Goal: Transaction & Acquisition: Purchase product/service

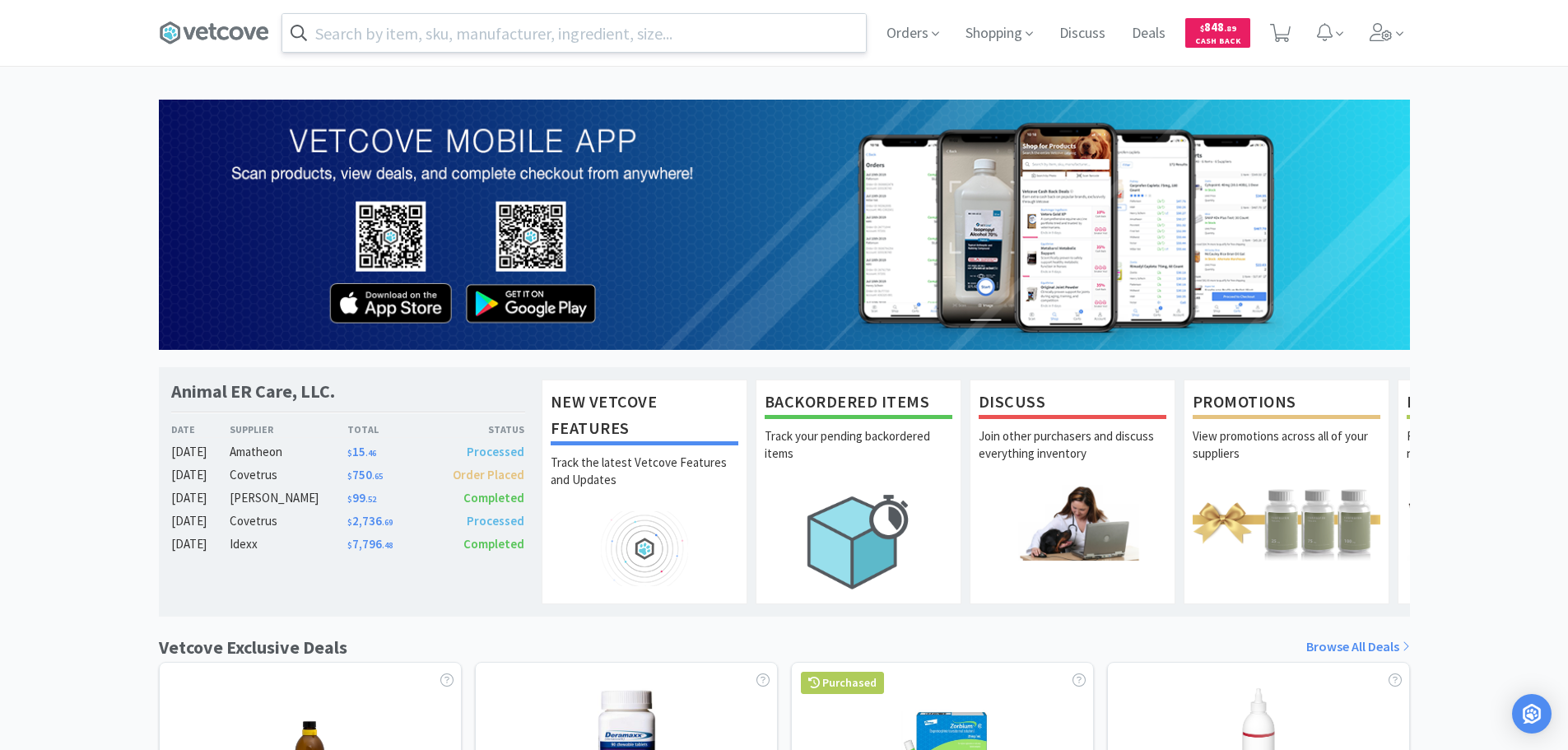
click at [571, 40] on input "text" at bounding box center [574, 32] width 583 height 38
paste input "001374"
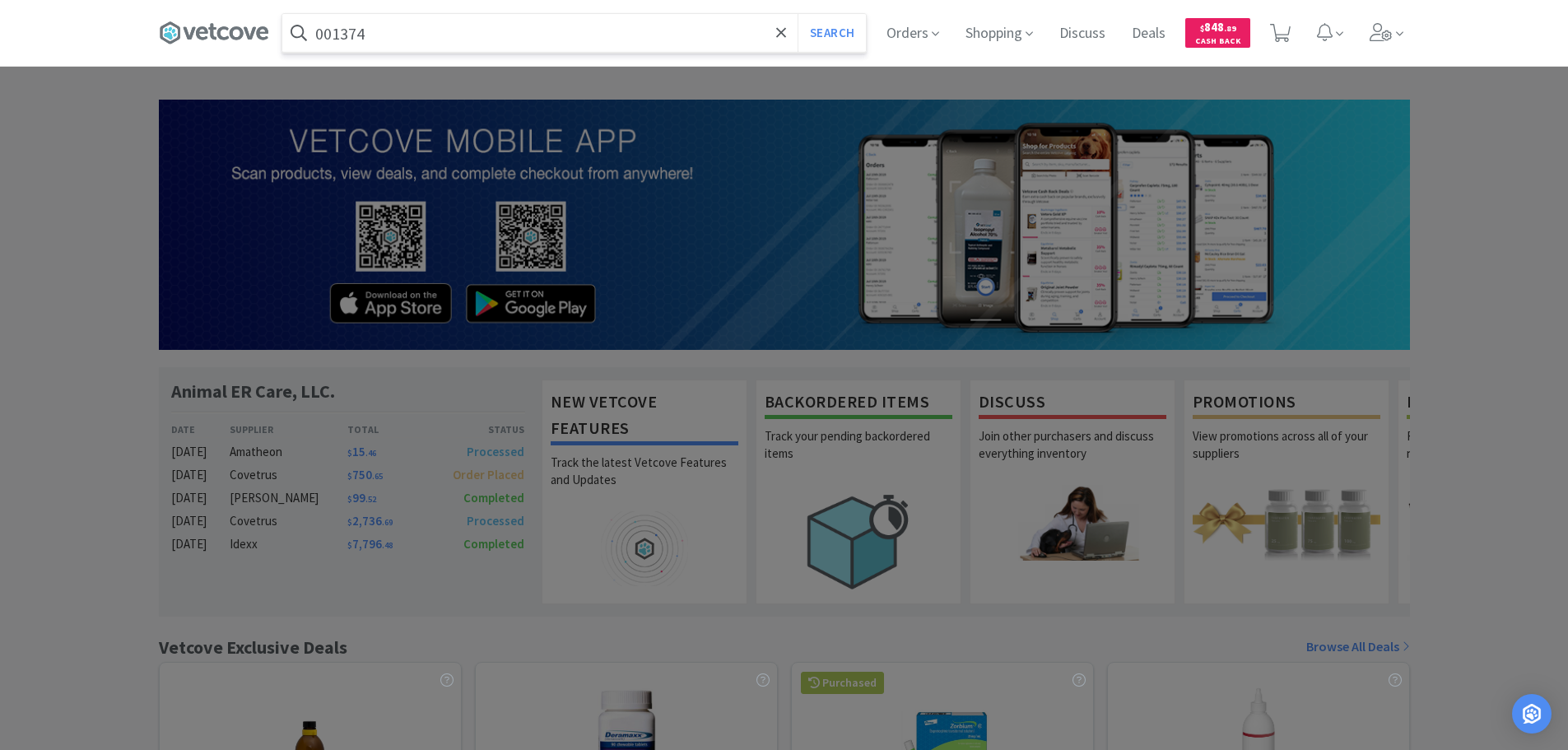
type input "001374"
click at [798, 14] on button "Search" at bounding box center [832, 32] width 68 height 38
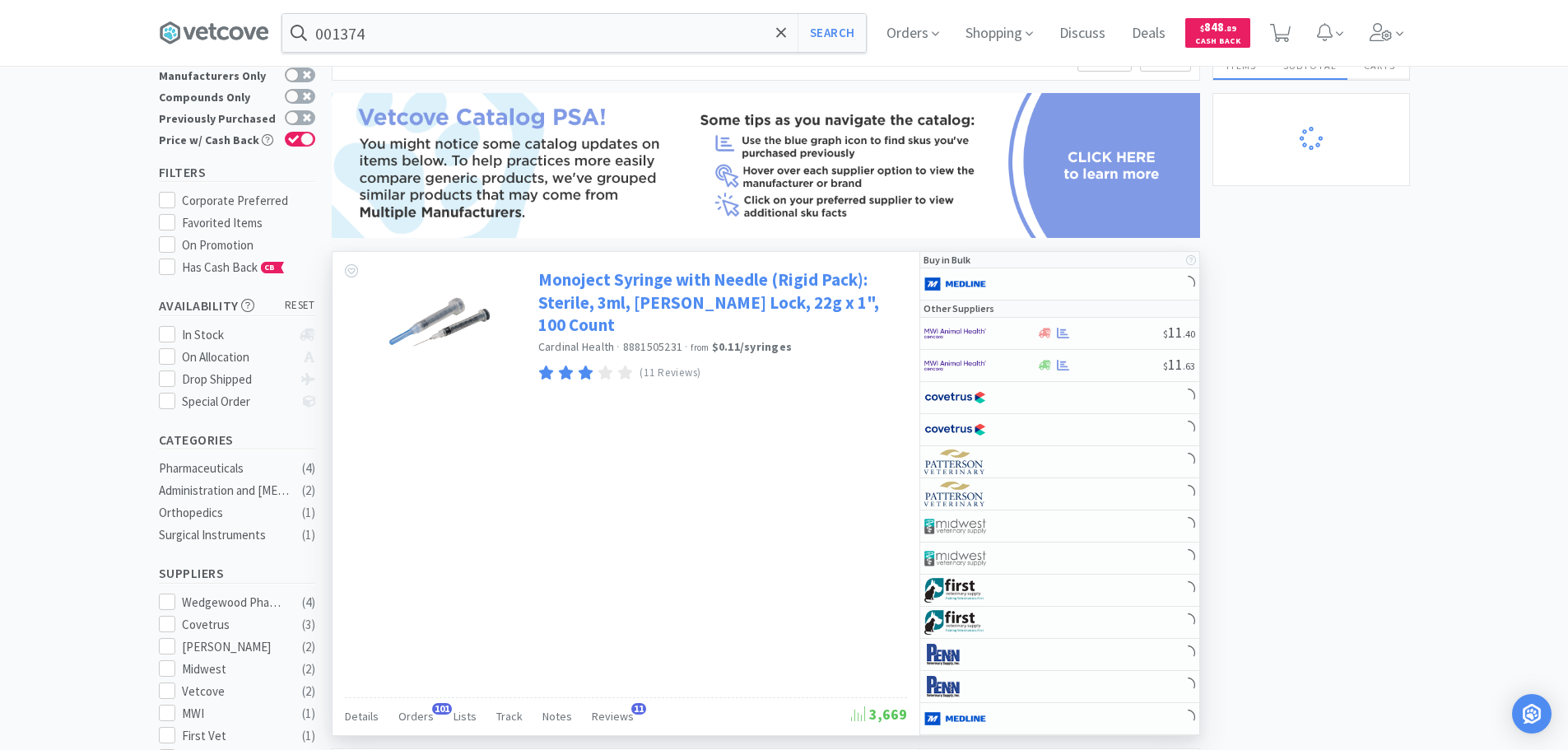
scroll to position [165, 0]
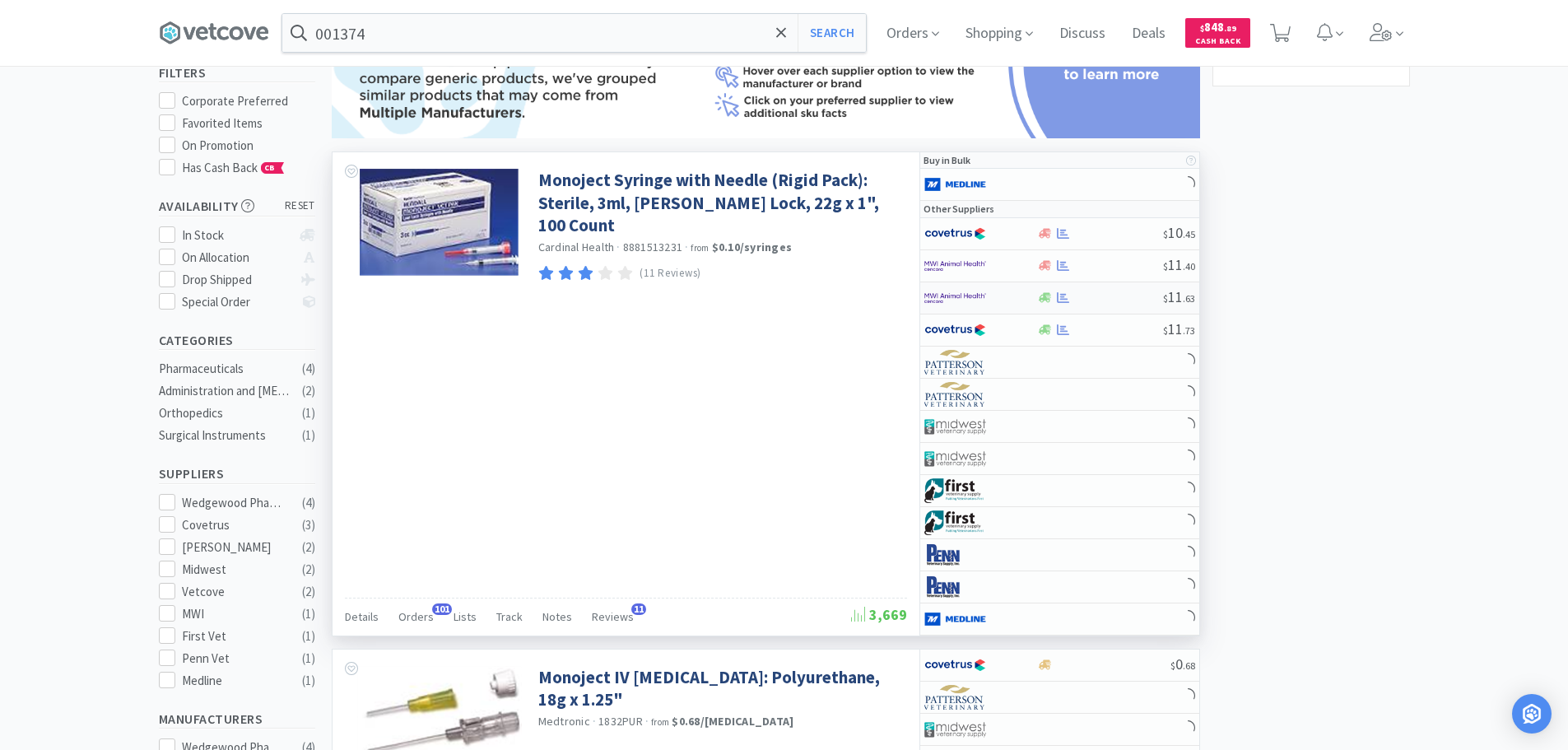
click at [1098, 294] on div at bounding box center [1100, 297] width 126 height 13
select select "1"
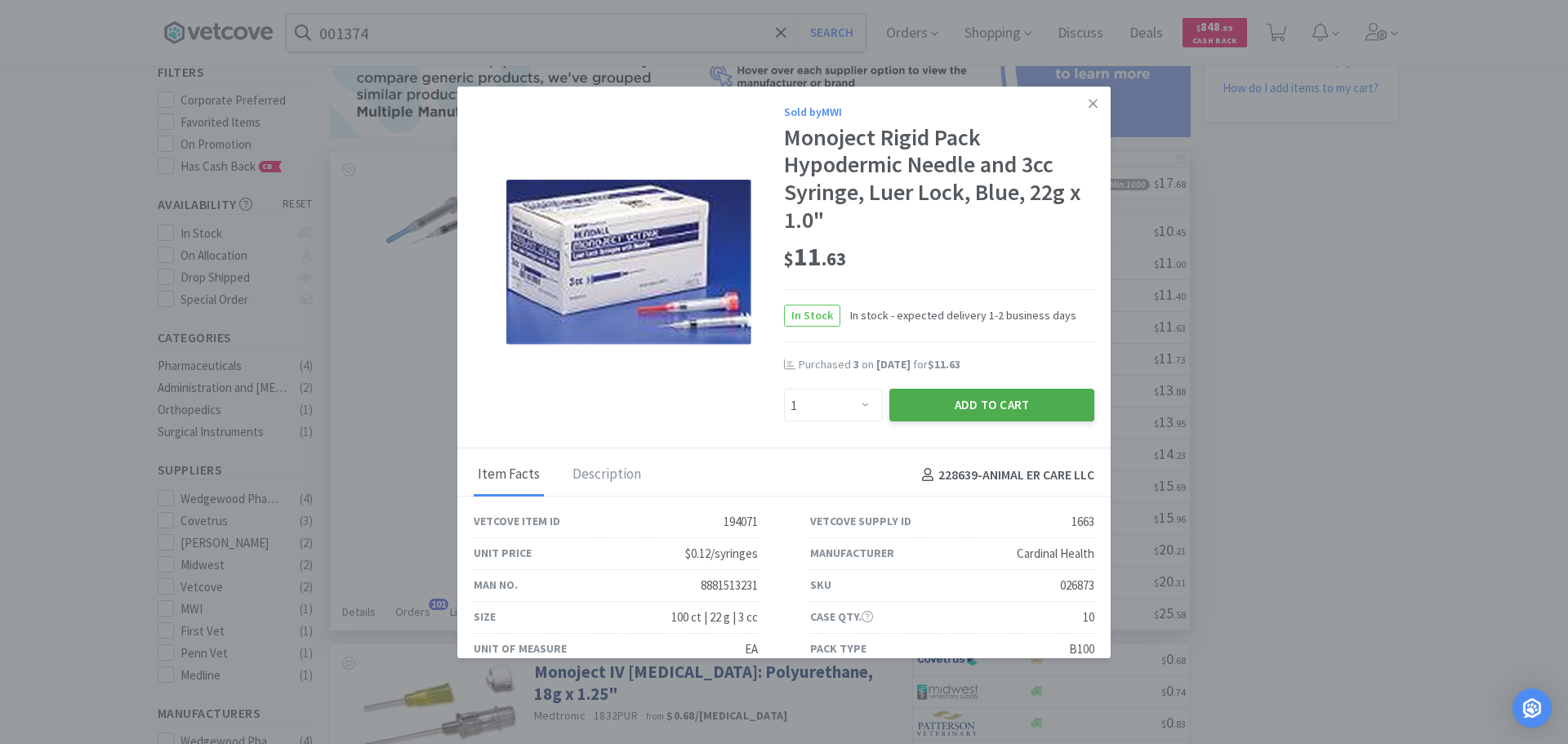
click at [990, 402] on button "Add to Cart" at bounding box center [992, 405] width 205 height 33
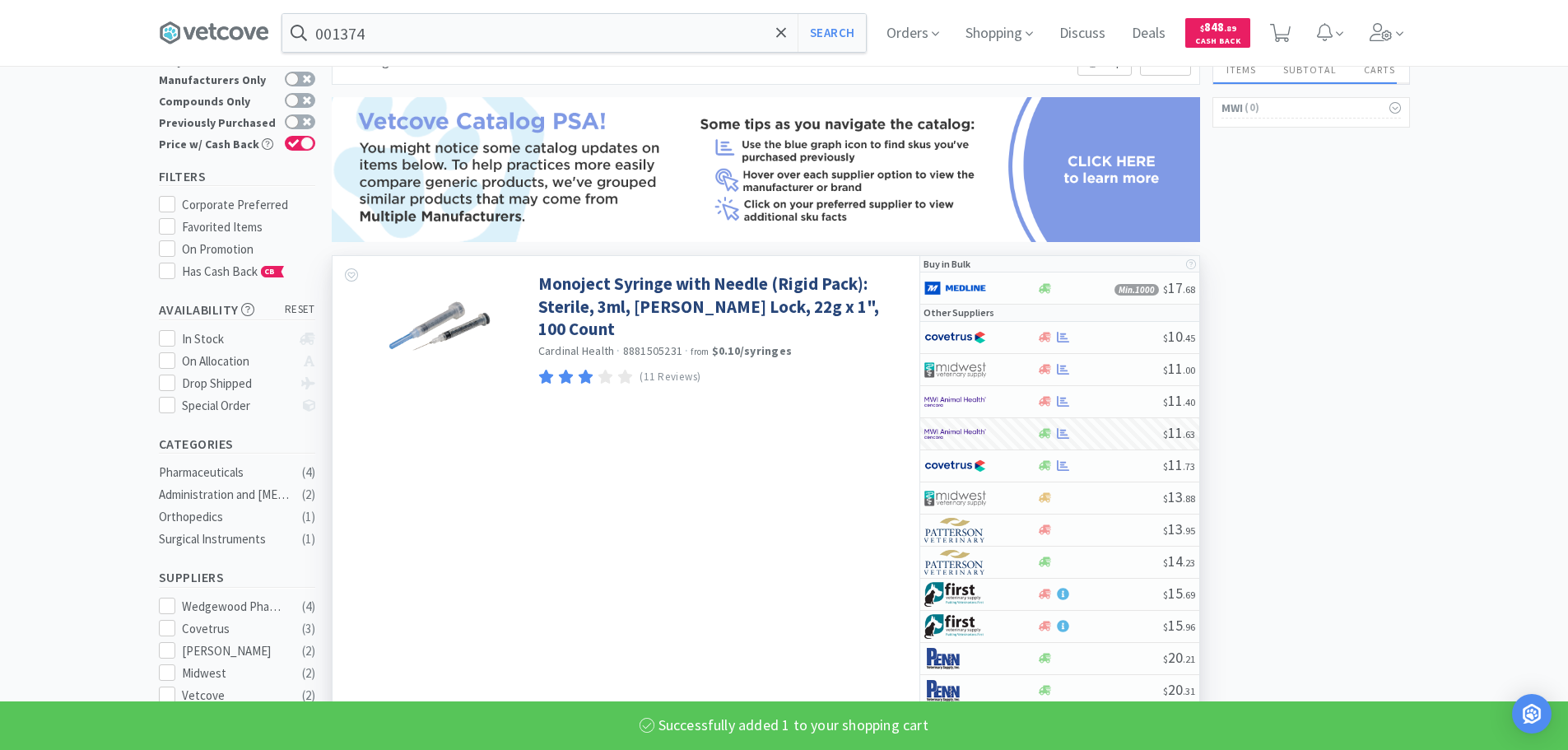
scroll to position [0, 0]
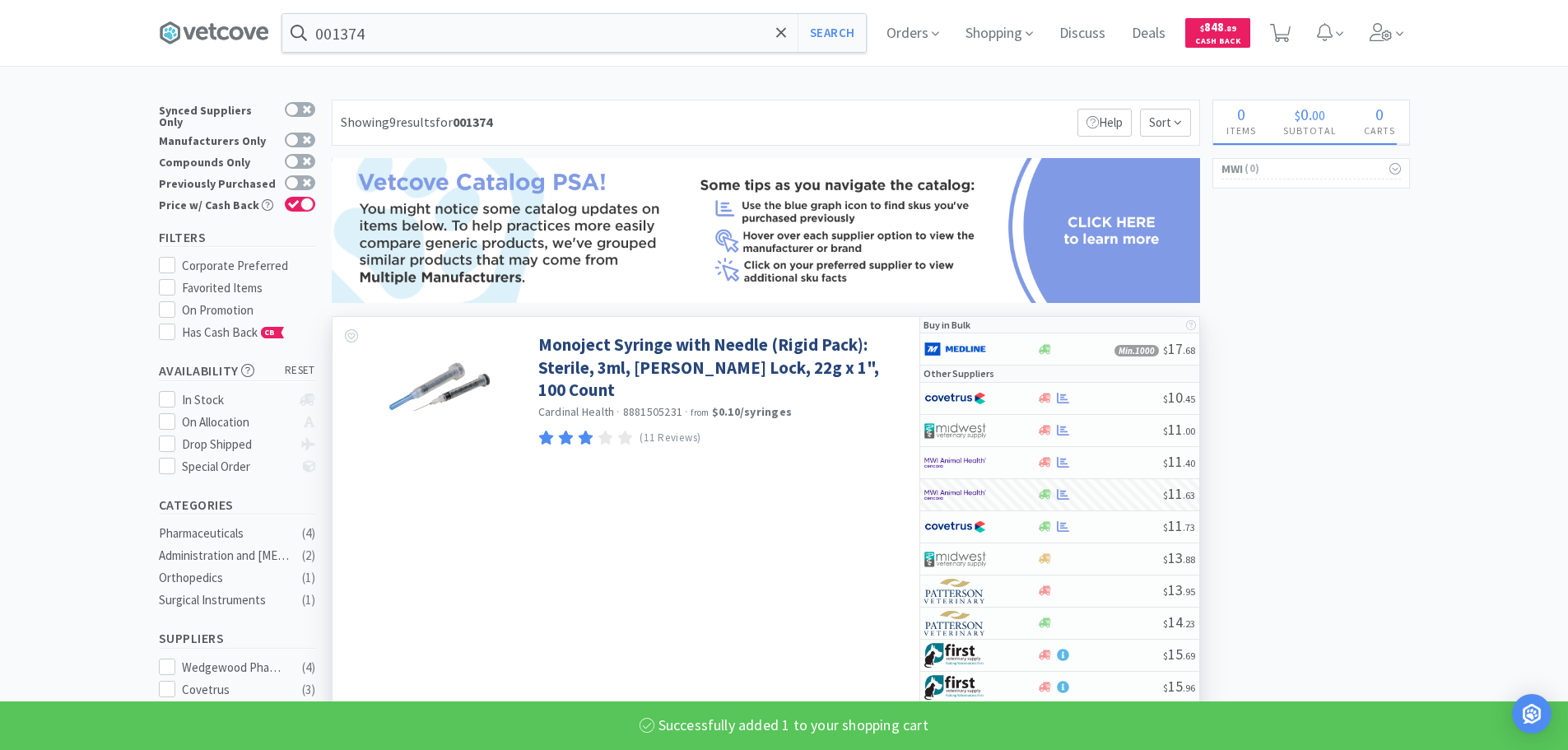
select select "1"
click at [1286, 36] on span "1" at bounding box center [1283, 28] width 6 height 66
select select "1"
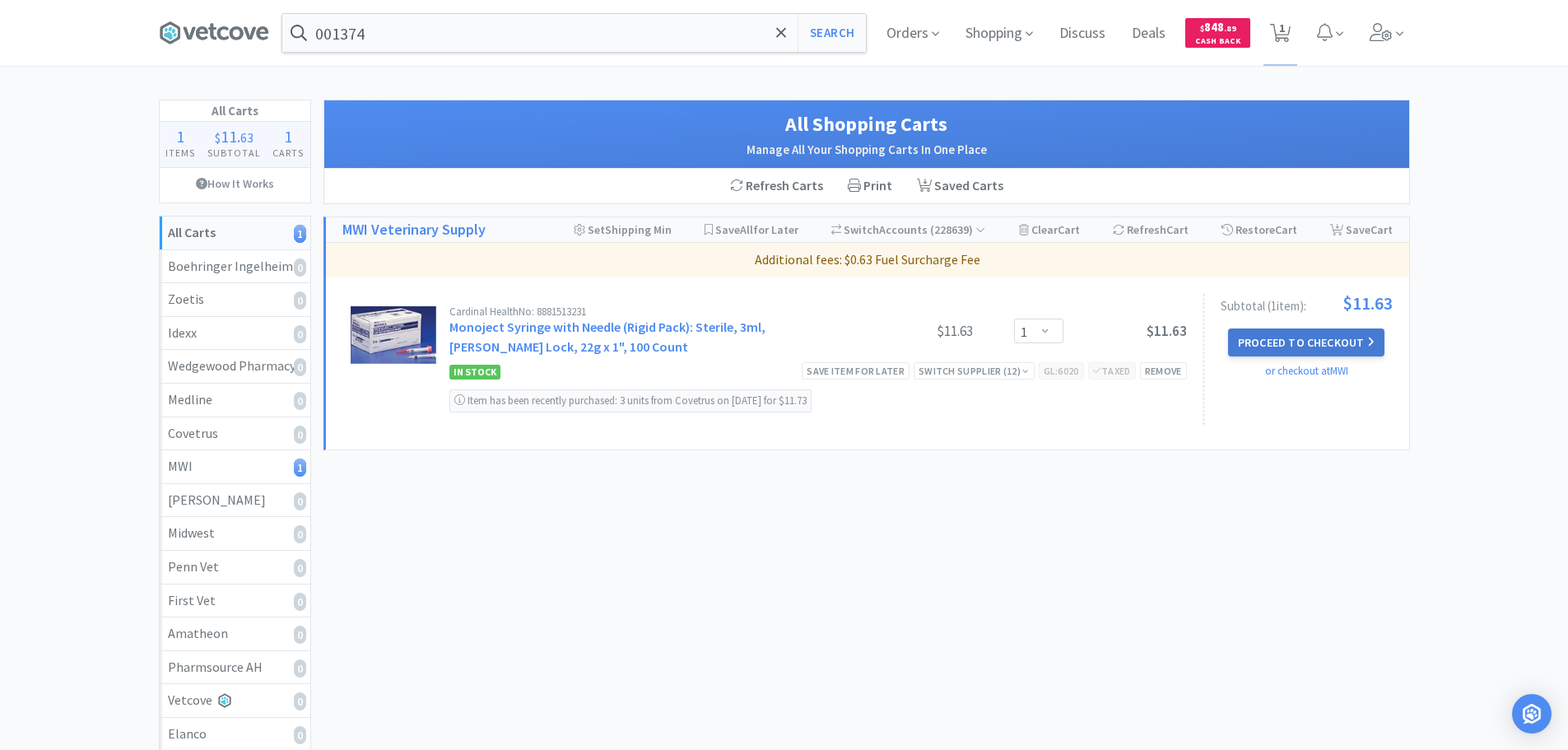
click at [1303, 344] on button "Proceed to Checkout" at bounding box center [1306, 342] width 157 height 28
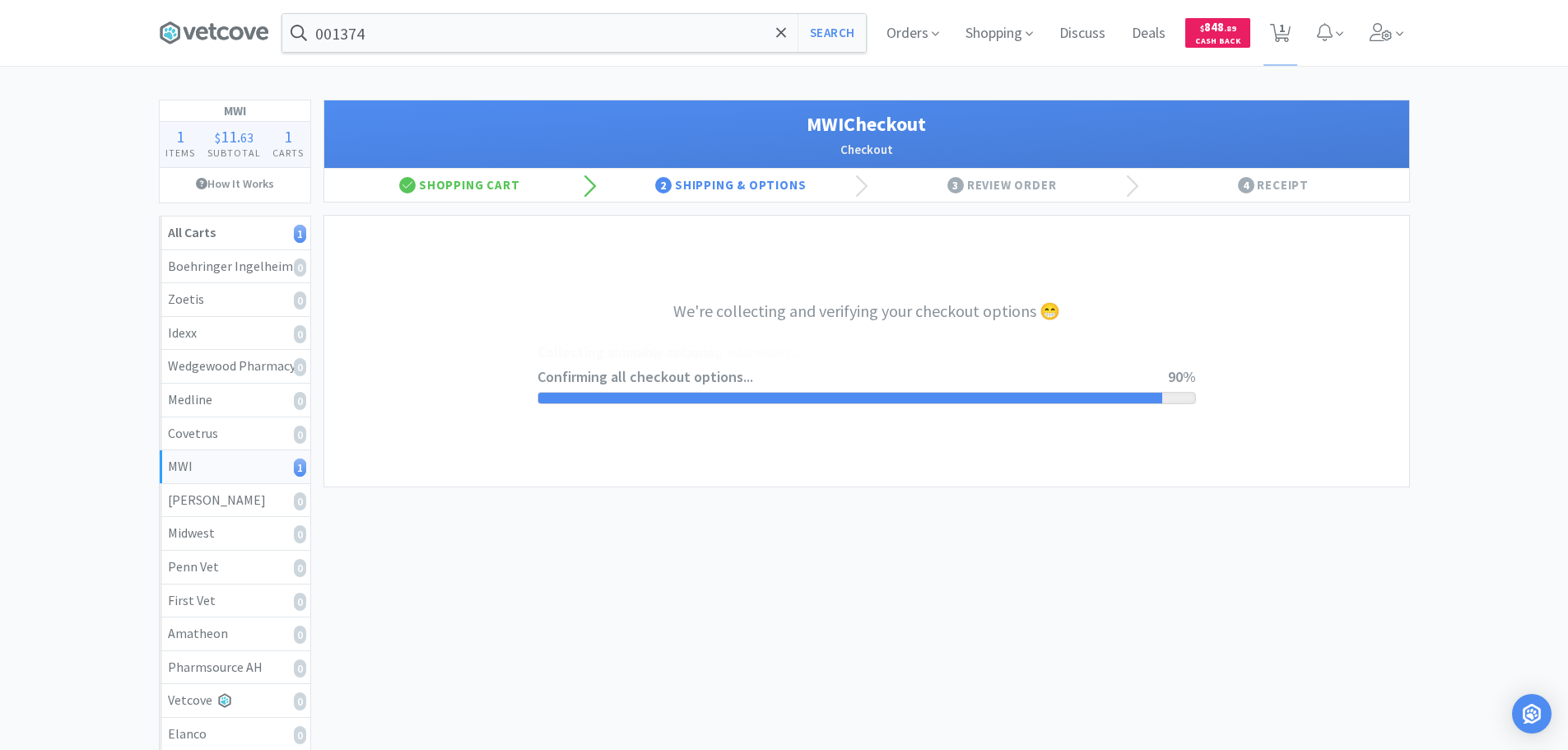
select select "STD_"
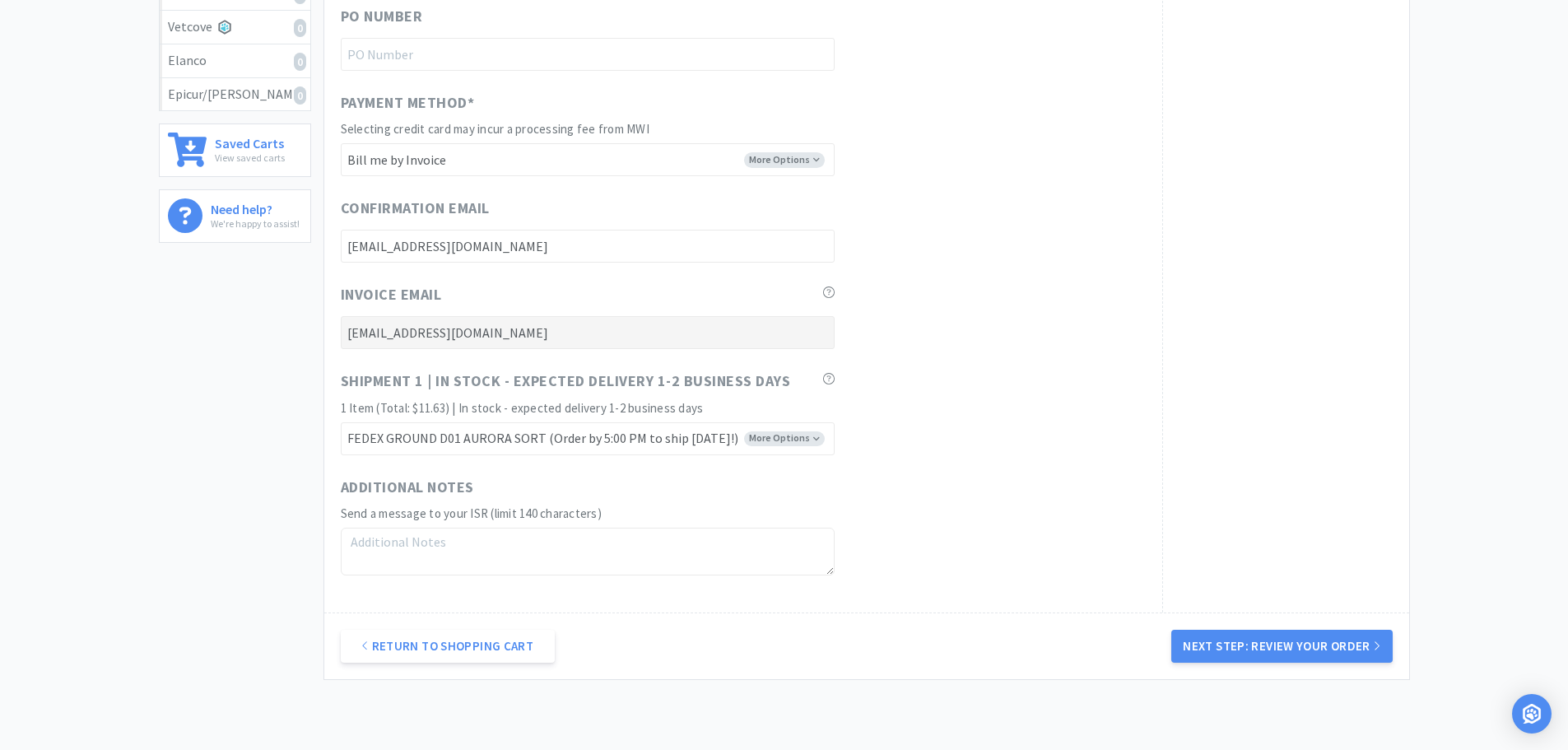
scroll to position [772, 0]
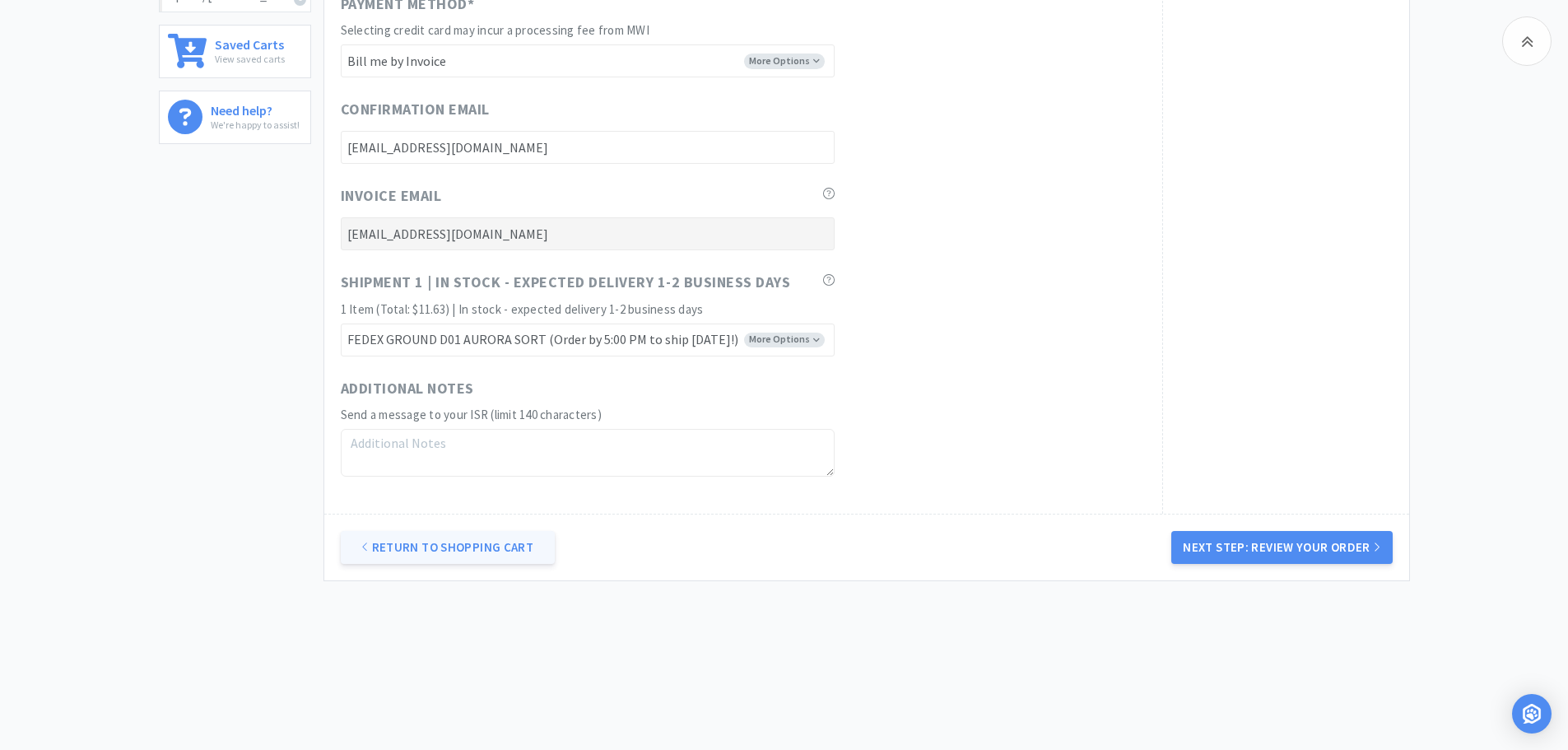
click at [523, 545] on link "Return to Shopping Cart" at bounding box center [448, 547] width 214 height 33
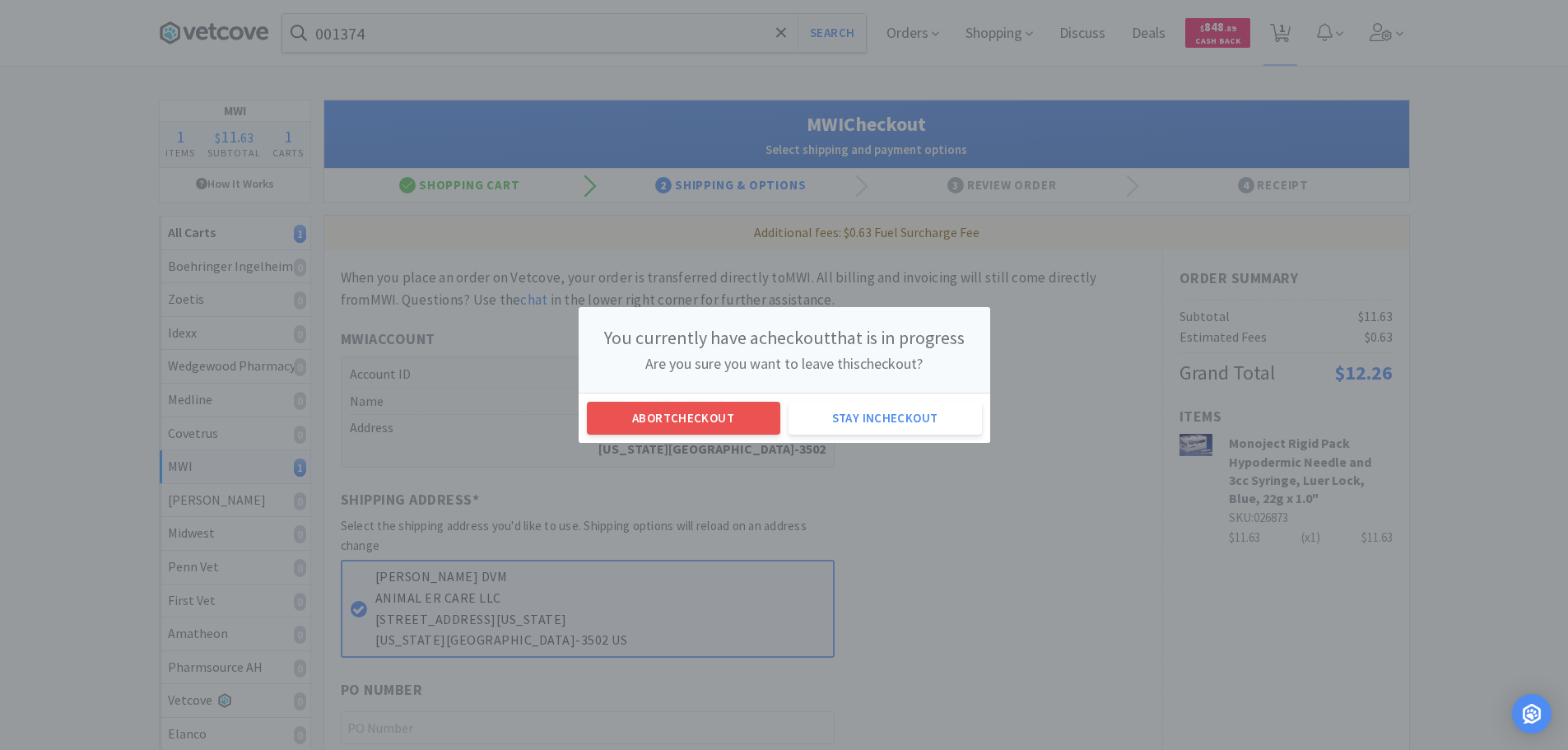
scroll to position [0, 0]
click at [725, 418] on button "Abort checkout" at bounding box center [690, 419] width 194 height 33
select select "1"
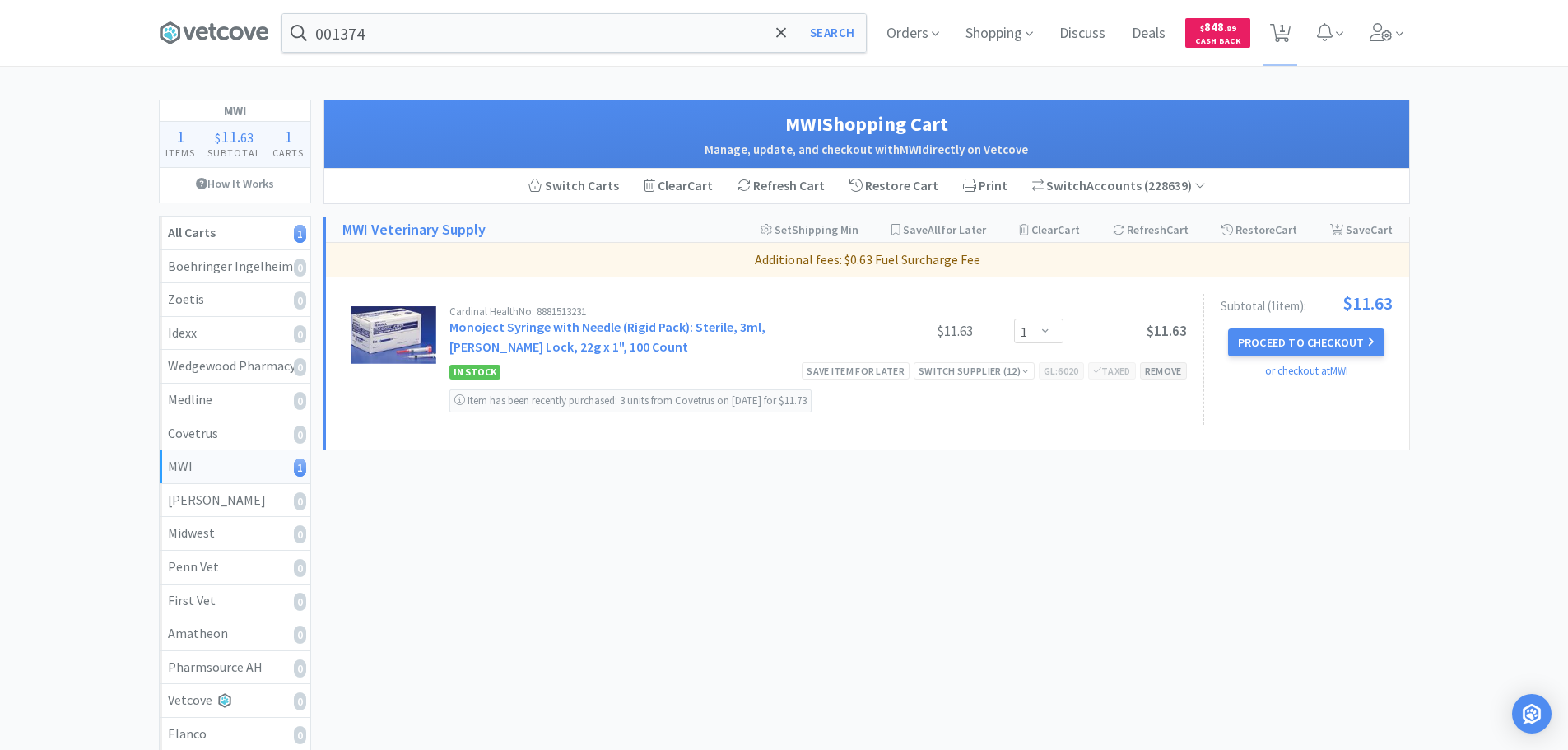
click at [1181, 367] on div "Remove" at bounding box center [1164, 371] width 47 height 18
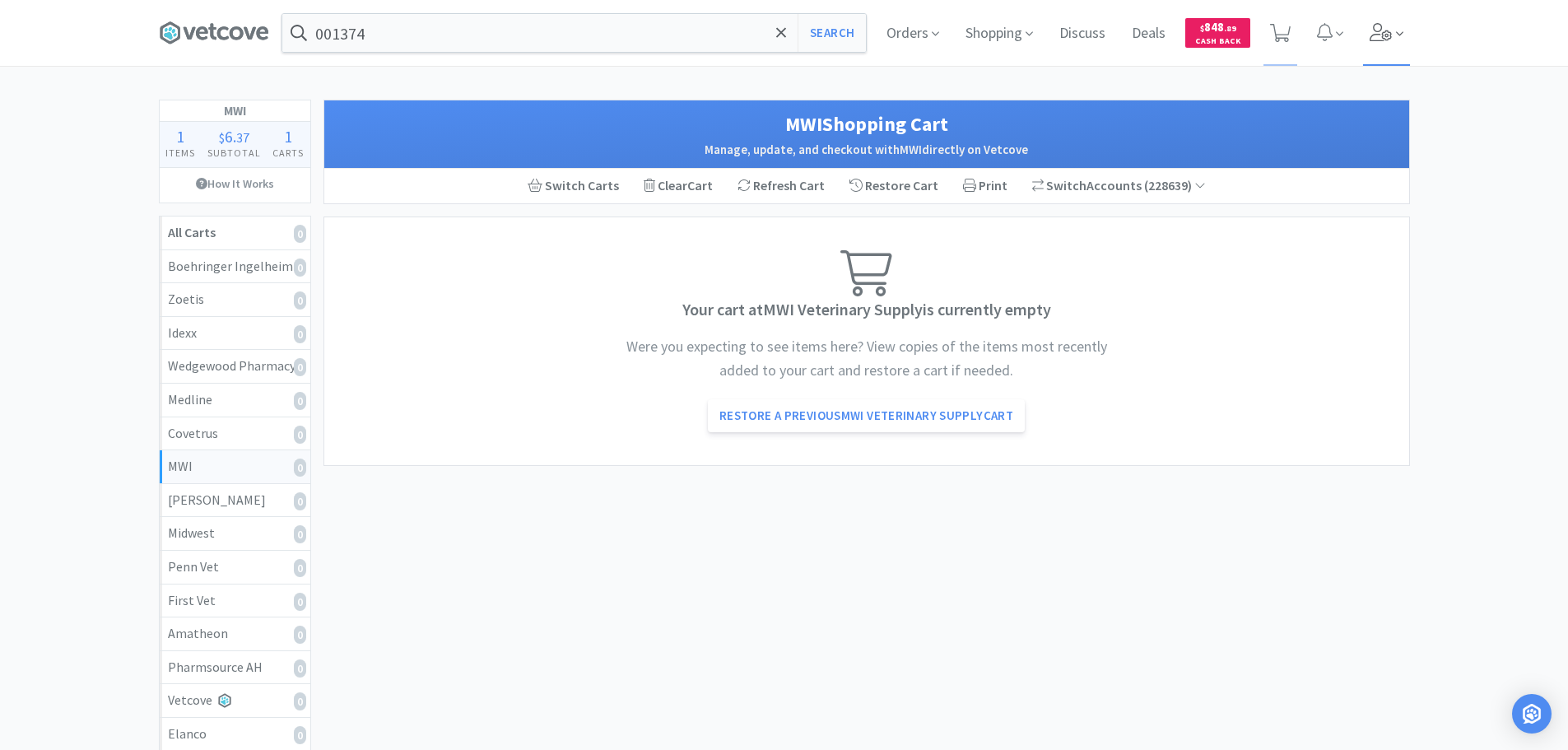
click at [1391, 29] on icon at bounding box center [1382, 32] width 23 height 19
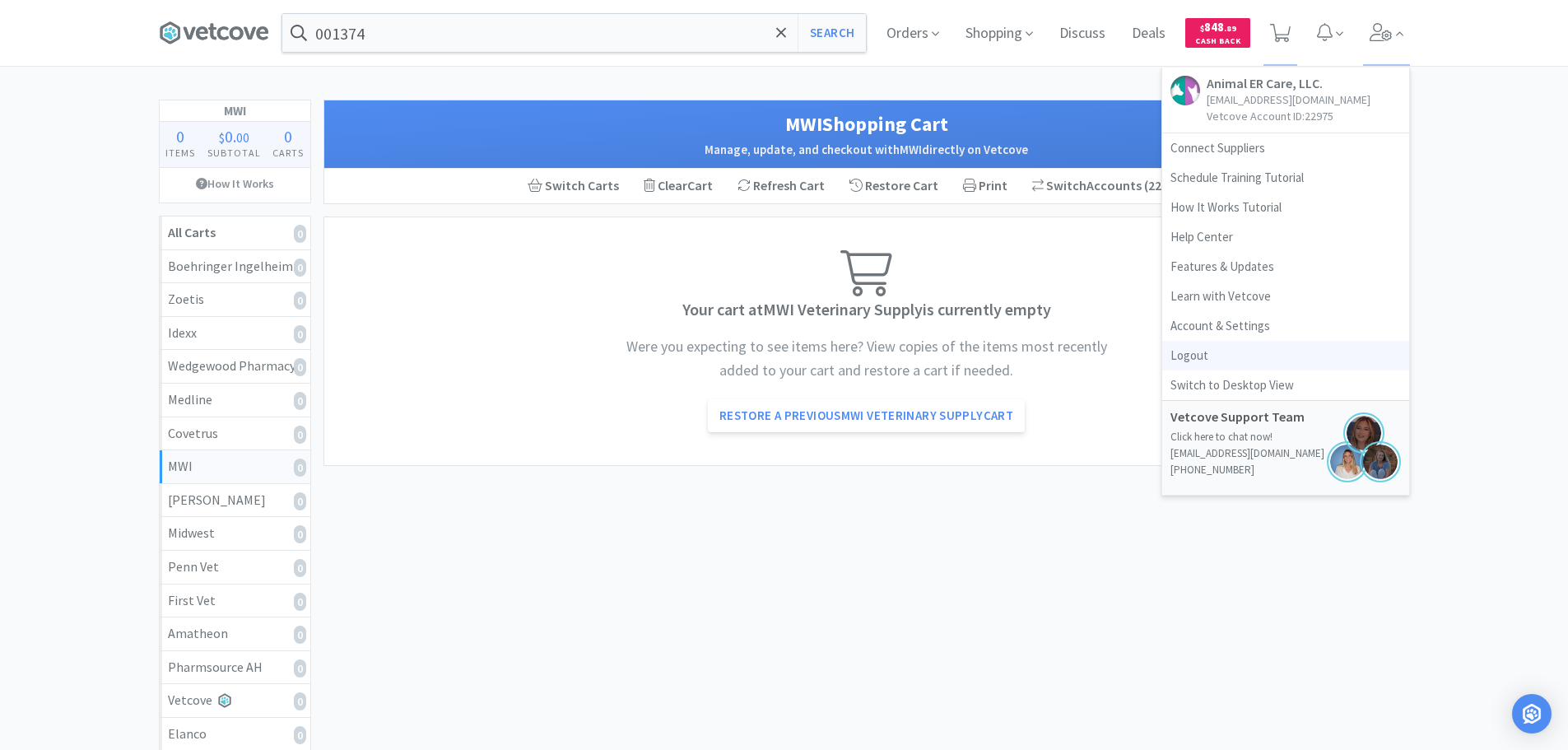
click at [1232, 356] on link "Logout" at bounding box center [1287, 356] width 247 height 29
